Goal: Task Accomplishment & Management: Use online tool/utility

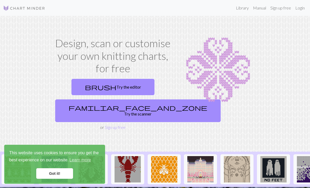
click at [133, 93] on link "brush Try the editor" at bounding box center [113, 87] width 83 height 16
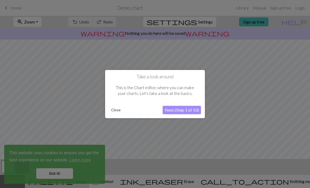
click at [118, 111] on button "Close" at bounding box center [116, 110] width 14 height 8
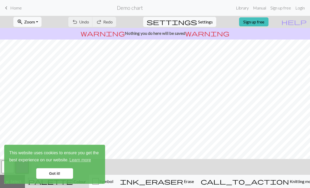
click at [61, 173] on link "Got it!" at bounding box center [54, 173] width 37 height 11
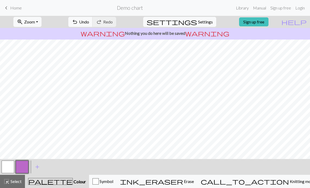
click at [13, 12] on link "keyboard_arrow_left Home" at bounding box center [12, 7] width 19 height 9
click at [11, 8] on span "Home" at bounding box center [16, 7] width 12 height 5
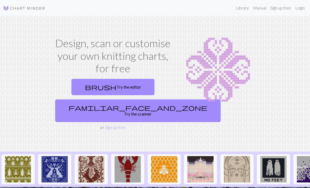
click at [97, 104] on span "familiar_face_and_zone" at bounding box center [138, 107] width 139 height 7
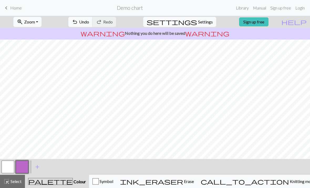
click at [238, 11] on link "Library" at bounding box center [242, 8] width 17 height 11
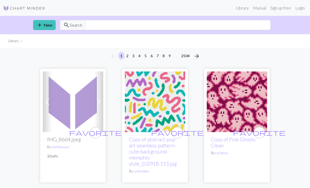
click at [47, 28] on link "add New" at bounding box center [44, 25] width 23 height 10
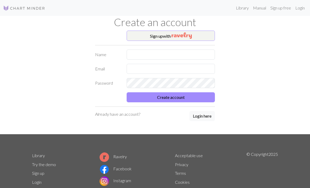
click at [201, 39] on button "Sign up with" at bounding box center [171, 36] width 88 height 11
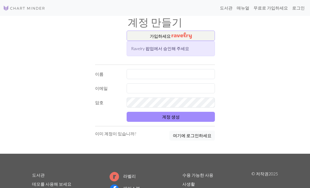
click at [197, 36] on button "가입하세요" at bounding box center [171, 36] width 88 height 11
click at [172, 73] on input "text" at bounding box center [171, 74] width 88 height 10
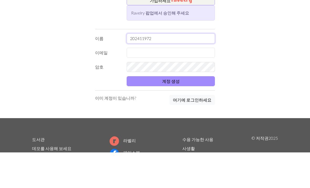
type input "202411972"
click at [172, 83] on input "text" at bounding box center [171, 88] width 88 height 10
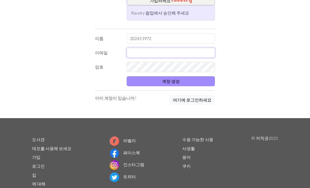
type input "a20050430!"
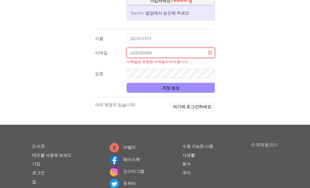
click at [208, 54] on input "a20050430!" at bounding box center [171, 53] width 88 height 10
click at [209, 52] on input "a20050430!" at bounding box center [171, 53] width 88 height 10
click at [208, 53] on input "a20050430!" at bounding box center [171, 53] width 88 height 10
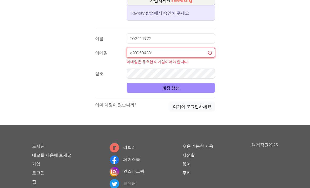
click at [207, 53] on input "a20050430!" at bounding box center [171, 53] width 88 height 10
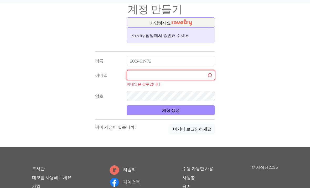
scroll to position [12, 0]
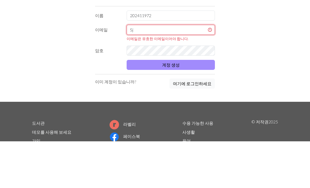
type input "S"
type input "[EMAIL_ADDRESS][DOMAIN_NAME]"
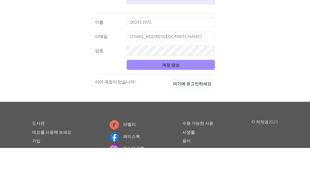
click at [182, 100] on button "계정 생성" at bounding box center [171, 105] width 88 height 10
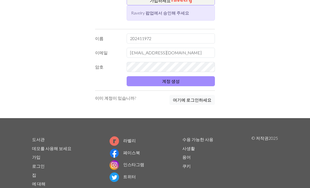
scroll to position [31, 0]
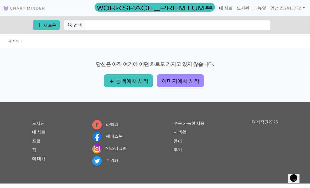
click at [49, 21] on button "add 새로운" at bounding box center [46, 25] width 27 height 10
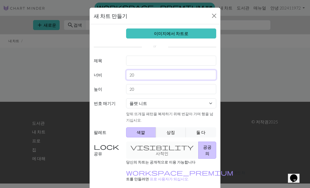
click at [168, 73] on input "20" at bounding box center [171, 75] width 91 height 10
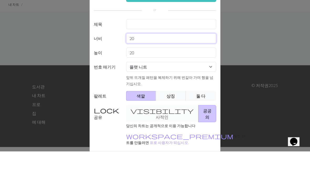
type input "2"
type input "18"
click at [167, 84] on input "20" at bounding box center [171, 89] width 91 height 10
type input "2"
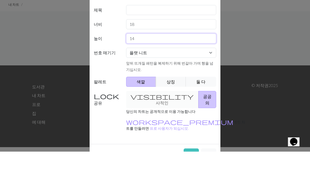
scroll to position [14, 0]
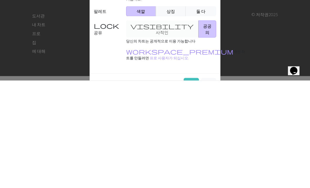
type input "14"
click at [99, 128] on label "공유" at bounding box center [107, 136] width 32 height 17
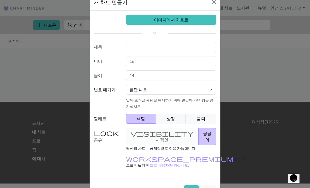
click at [155, 128] on div "visibility 사적인 공공의" at bounding box center [171, 136] width 97 height 17
click at [146, 128] on div "visibility 사적인 공공의" at bounding box center [171, 136] width 97 height 17
click at [192, 185] on button "창조" at bounding box center [191, 190] width 15 height 10
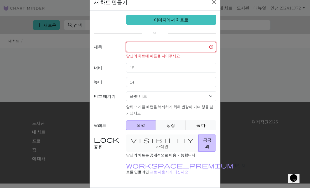
click at [201, 47] on input "text" at bounding box center [171, 47] width 91 height 10
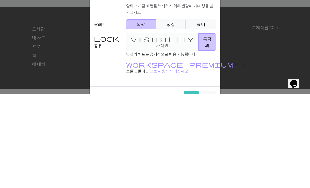
type input "G"
click at [194, 185] on button "창조" at bounding box center [191, 190] width 15 height 10
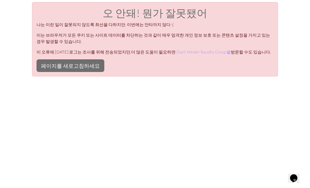
click at [45, 66] on button "페이지를 새로고침하세요" at bounding box center [71, 65] width 68 height 13
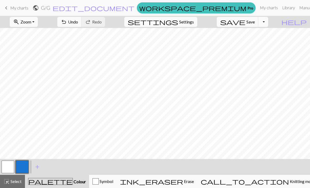
click at [78, 22] on span "Undo" at bounding box center [73, 21] width 10 height 5
click at [78, 21] on span "Undo" at bounding box center [73, 21] width 10 height 5
click at [78, 22] on span "Undo" at bounding box center [73, 21] width 10 height 5
click at [82, 26] on button "undo Undo Undo" at bounding box center [69, 22] width 24 height 10
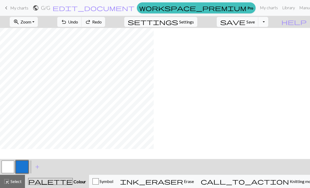
click at [78, 23] on span "Undo" at bounding box center [73, 21] width 10 height 5
click at [78, 24] on span "Undo" at bounding box center [73, 21] width 10 height 5
click at [78, 23] on span "Undo" at bounding box center [73, 21] width 10 height 5
click at [78, 22] on span "Undo" at bounding box center [73, 21] width 10 height 5
click at [10, 165] on button "button" at bounding box center [8, 166] width 13 height 13
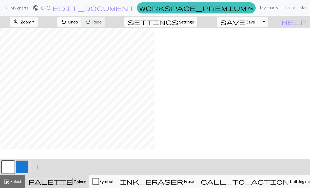
click at [27, 168] on button "button" at bounding box center [22, 166] width 13 height 13
click at [8, 165] on button "button" at bounding box center [8, 166] width 13 height 13
click at [23, 166] on button "button" at bounding box center [22, 166] width 13 height 13
click at [9, 168] on button "button" at bounding box center [8, 166] width 13 height 13
click at [19, 167] on button "button" at bounding box center [22, 166] width 13 height 13
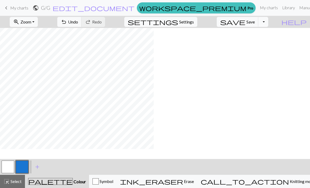
click at [12, 167] on button "button" at bounding box center [8, 166] width 13 height 13
click at [25, 161] on button "button" at bounding box center [22, 166] width 13 height 13
click at [11, 166] on button "button" at bounding box center [8, 166] width 13 height 13
click at [8, 165] on button "button" at bounding box center [8, 166] width 13 height 13
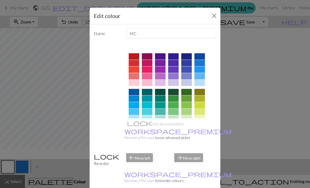
click at [214, 18] on button "Close" at bounding box center [214, 16] width 8 height 8
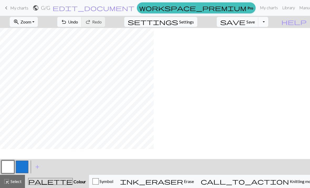
click at [21, 169] on button "button" at bounding box center [22, 166] width 13 height 13
click at [11, 163] on button "button" at bounding box center [8, 166] width 13 height 13
click at [20, 170] on button "button" at bounding box center [22, 166] width 13 height 13
click at [6, 167] on button "button" at bounding box center [8, 166] width 13 height 13
click at [10, 167] on button "button" at bounding box center [8, 166] width 13 height 13
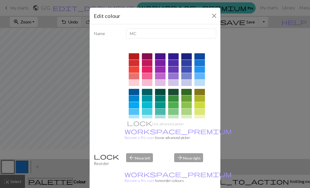
click at [213, 19] on button "Close" at bounding box center [214, 16] width 8 height 8
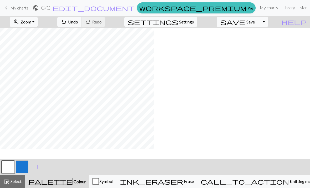
click at [22, 162] on button "button" at bounding box center [22, 166] width 13 height 13
click at [6, 166] on button "button" at bounding box center [8, 166] width 13 height 13
click at [27, 166] on button "button" at bounding box center [22, 166] width 13 height 13
click at [10, 163] on button "button" at bounding box center [8, 166] width 13 height 13
click at [23, 167] on button "button" at bounding box center [22, 166] width 13 height 13
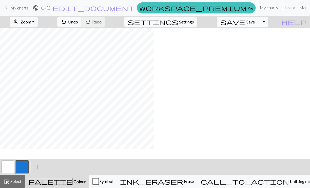
click at [9, 165] on button "button" at bounding box center [8, 166] width 13 height 13
click at [26, 167] on button "button" at bounding box center [22, 166] width 13 height 13
click at [7, 167] on button "button" at bounding box center [8, 166] width 13 height 13
click at [21, 165] on button "button" at bounding box center [22, 166] width 13 height 13
click at [10, 164] on button "button" at bounding box center [8, 166] width 13 height 13
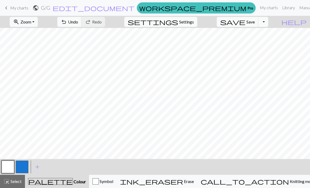
click at [39, 172] on button "add Add a colour" at bounding box center [37, 166] width 13 height 13
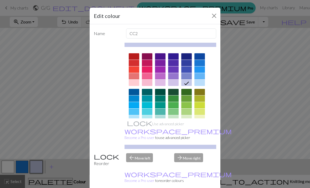
click at [220, 13] on div "Edit colour" at bounding box center [155, 16] width 131 height 17
click at [216, 19] on button "Close" at bounding box center [214, 16] width 8 height 8
